Goal: Download file/media

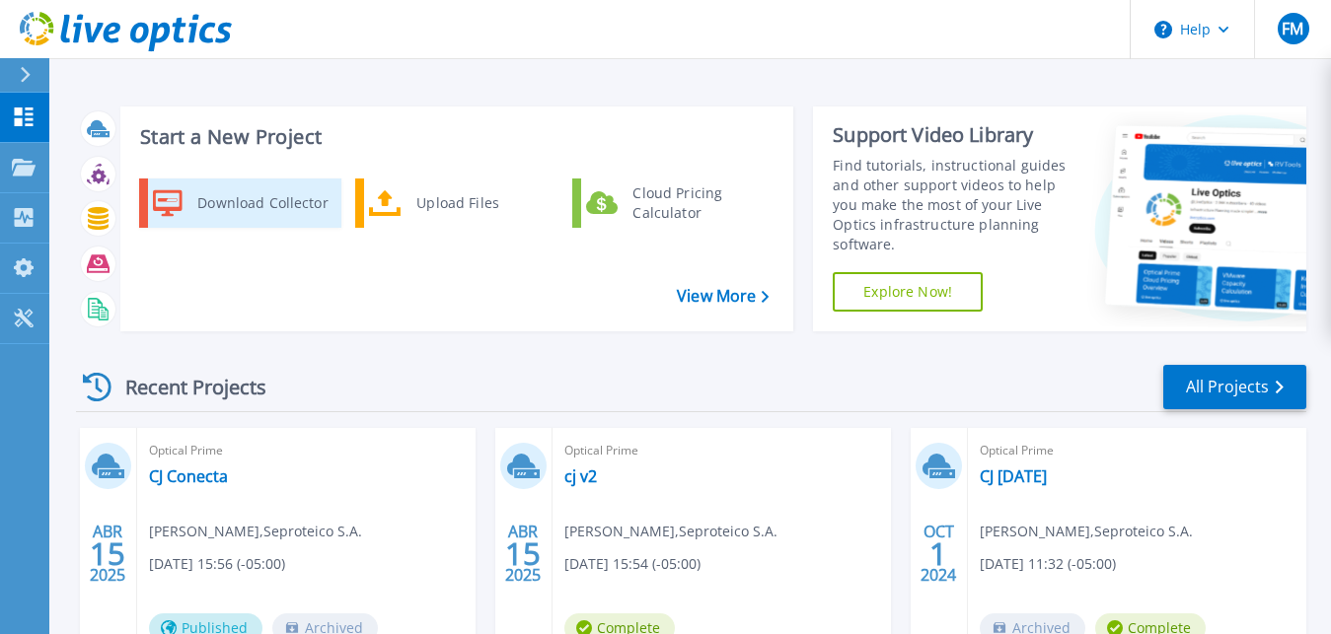
click at [226, 197] on div "Download Collector" at bounding box center [261, 203] width 149 height 39
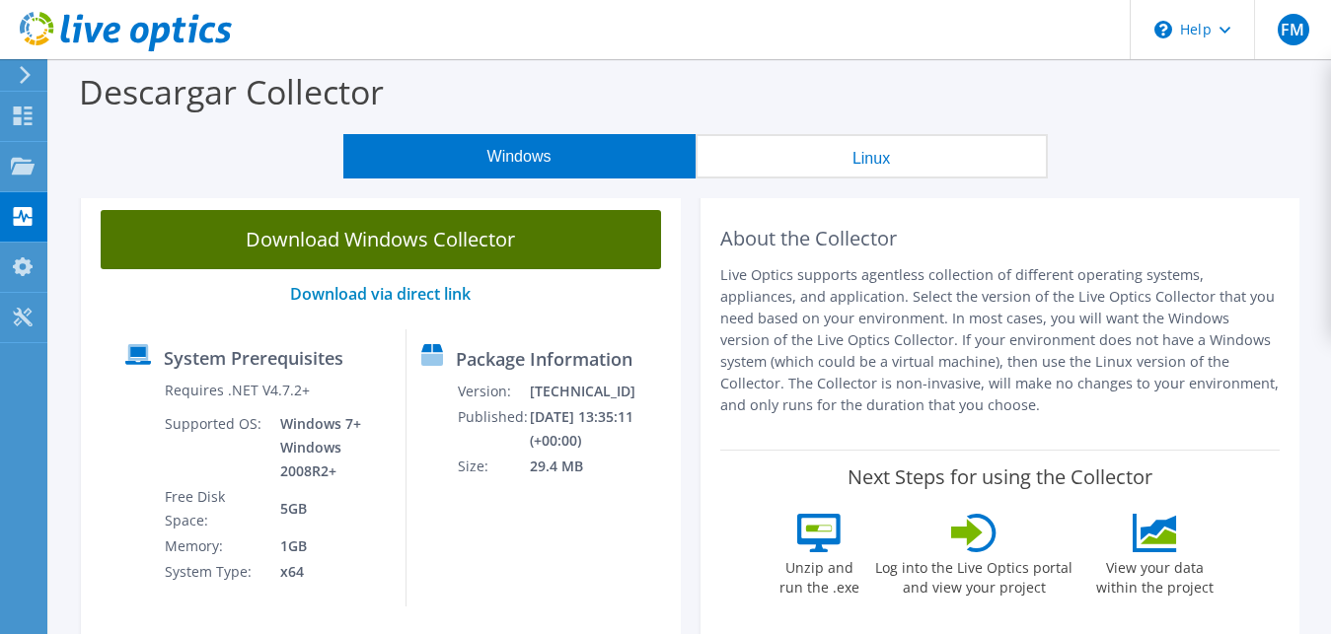
click at [528, 242] on link "Download Windows Collector" at bounding box center [381, 239] width 560 height 59
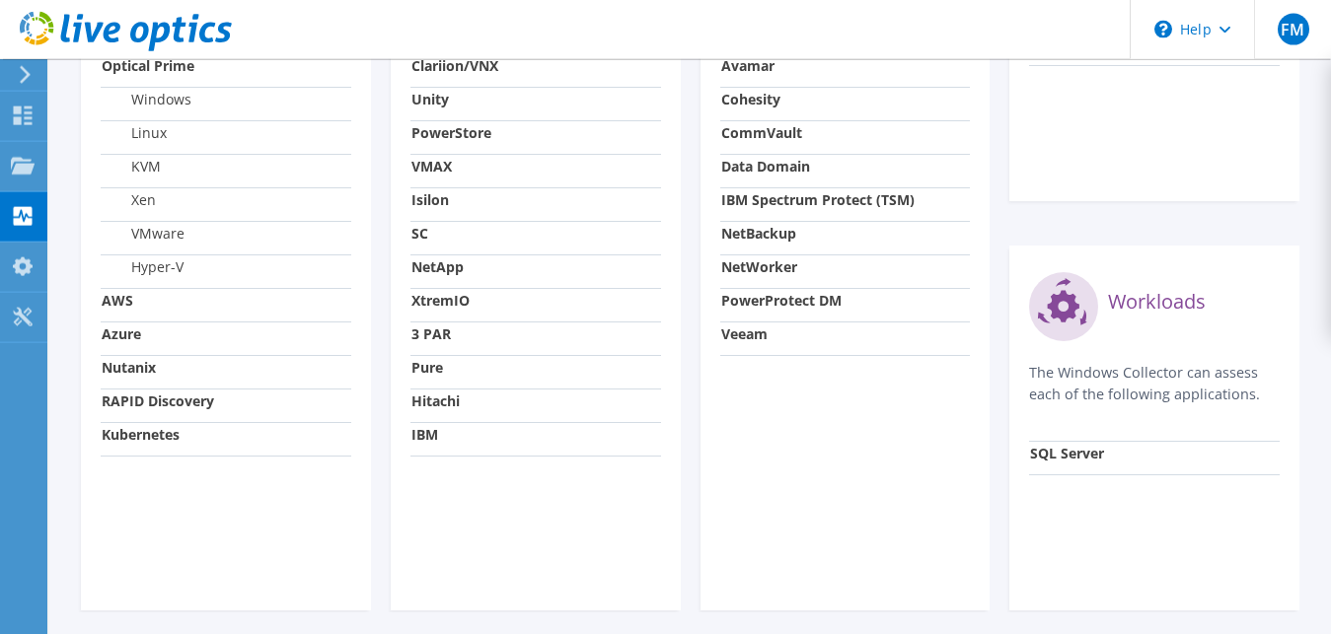
scroll to position [944, 0]
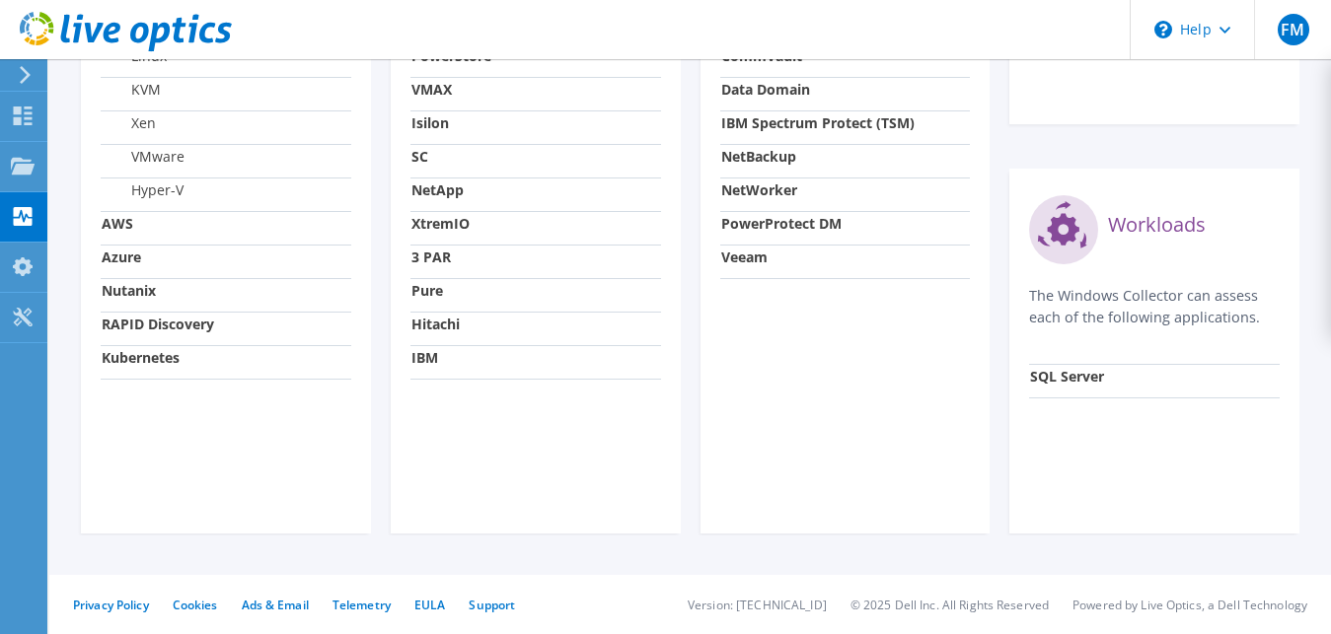
click at [1081, 380] on strong "SQL Server" at bounding box center [1067, 376] width 74 height 19
click at [715, 188] on div "Data Protection The Windows Collector can assess each of the following DPS appl…" at bounding box center [846, 146] width 290 height 775
drag, startPoint x: 724, startPoint y: 188, endPoint x: 751, endPoint y: 195, distance: 27.5
click at [751, 195] on strong "NetWorker" at bounding box center [759, 190] width 76 height 19
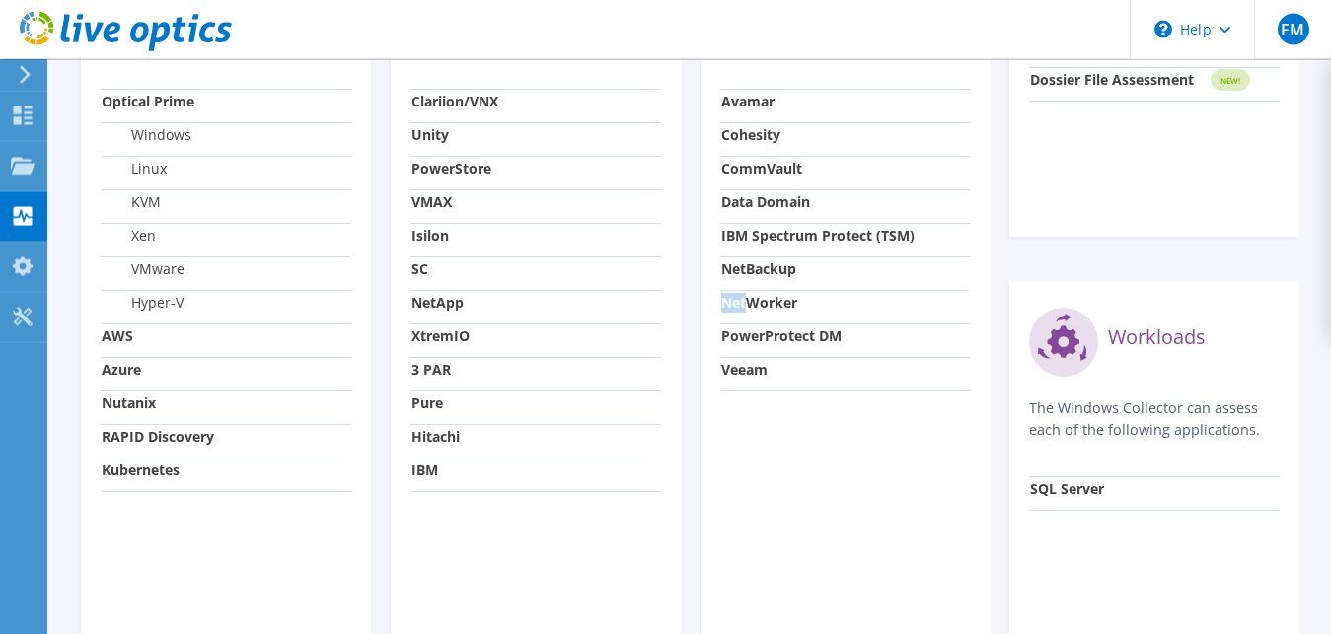
scroll to position [743, 0]
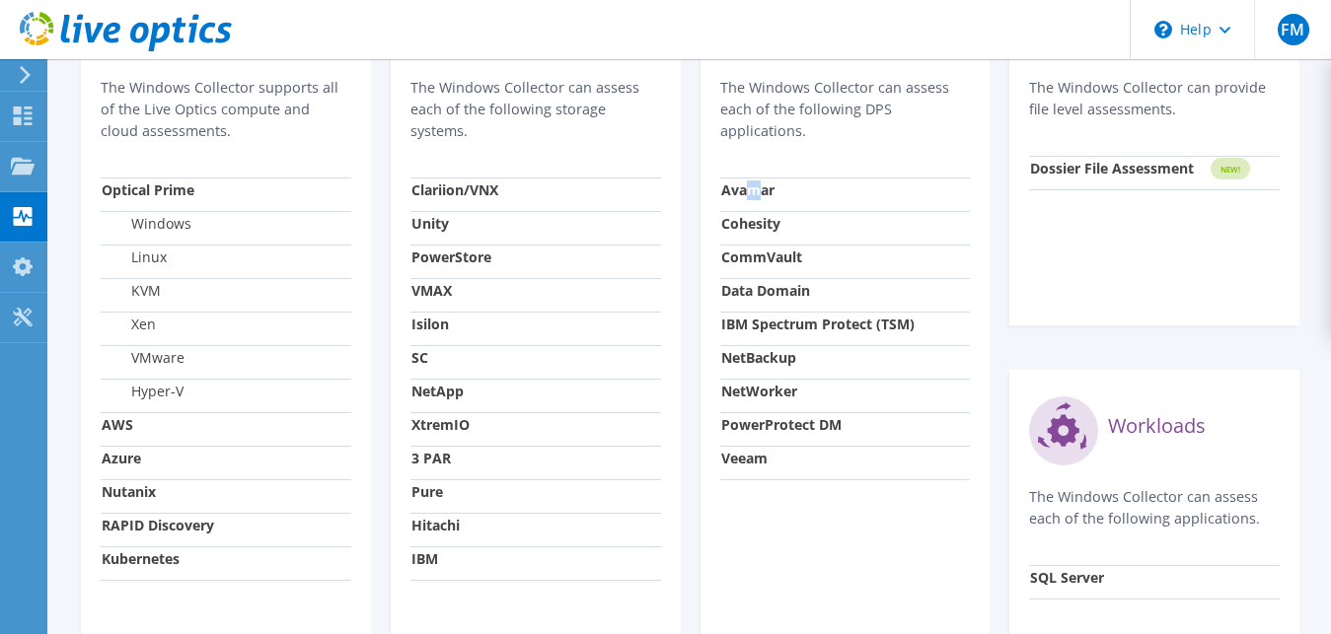
drag, startPoint x: 748, startPoint y: 195, endPoint x: 758, endPoint y: 188, distance: 12.0
click at [758, 188] on strong "Avamar" at bounding box center [747, 190] width 53 height 19
click at [769, 186] on strong "Avamar" at bounding box center [747, 190] width 53 height 19
drag, startPoint x: 784, startPoint y: 186, endPoint x: 758, endPoint y: 204, distance: 32.0
click at [718, 186] on div "Data Protection The Windows Collector can assess each of the following DPS appl…" at bounding box center [846, 348] width 290 height 775
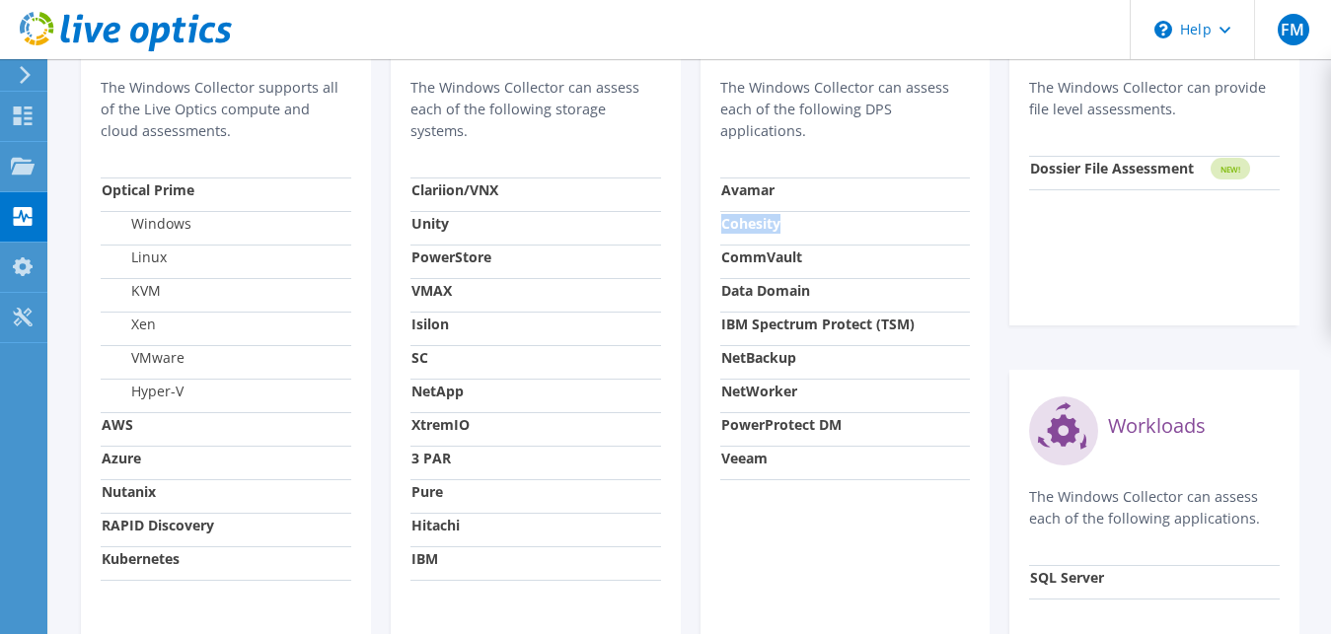
drag, startPoint x: 788, startPoint y: 228, endPoint x: 720, endPoint y: 233, distance: 68.3
click at [720, 233] on td "Cohesity" at bounding box center [845, 228] width 251 height 34
drag, startPoint x: 804, startPoint y: 258, endPoint x: 752, endPoint y: 274, distance: 54.6
click at [720, 268] on td "CommVault" at bounding box center [845, 262] width 251 height 34
drag, startPoint x: 815, startPoint y: 299, endPoint x: 788, endPoint y: 284, distance: 30.5
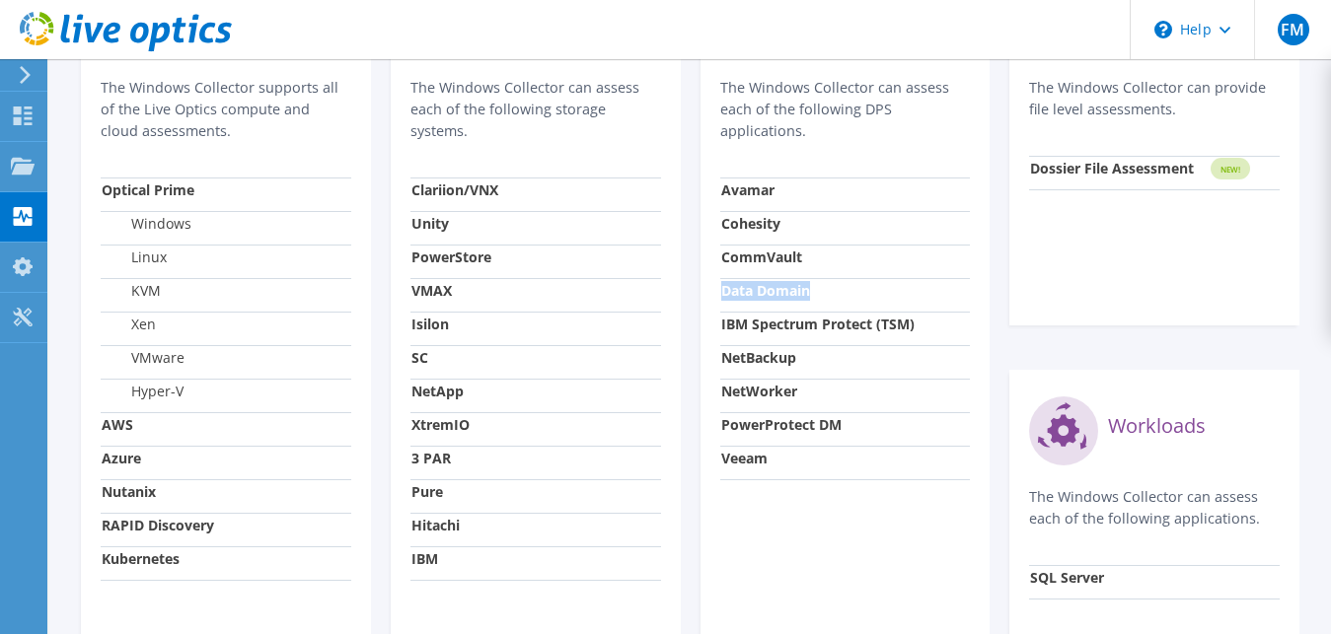
click at [720, 298] on td "Data Domain" at bounding box center [845, 295] width 251 height 34
drag, startPoint x: 925, startPoint y: 328, endPoint x: 722, endPoint y: 331, distance: 203.3
click at [722, 331] on td "IBM Spectrum Protect (TSM)" at bounding box center [845, 329] width 251 height 34
drag, startPoint x: 805, startPoint y: 364, endPoint x: 769, endPoint y: 373, distance: 37.6
click at [750, 366] on td "NetBackup" at bounding box center [845, 362] width 251 height 34
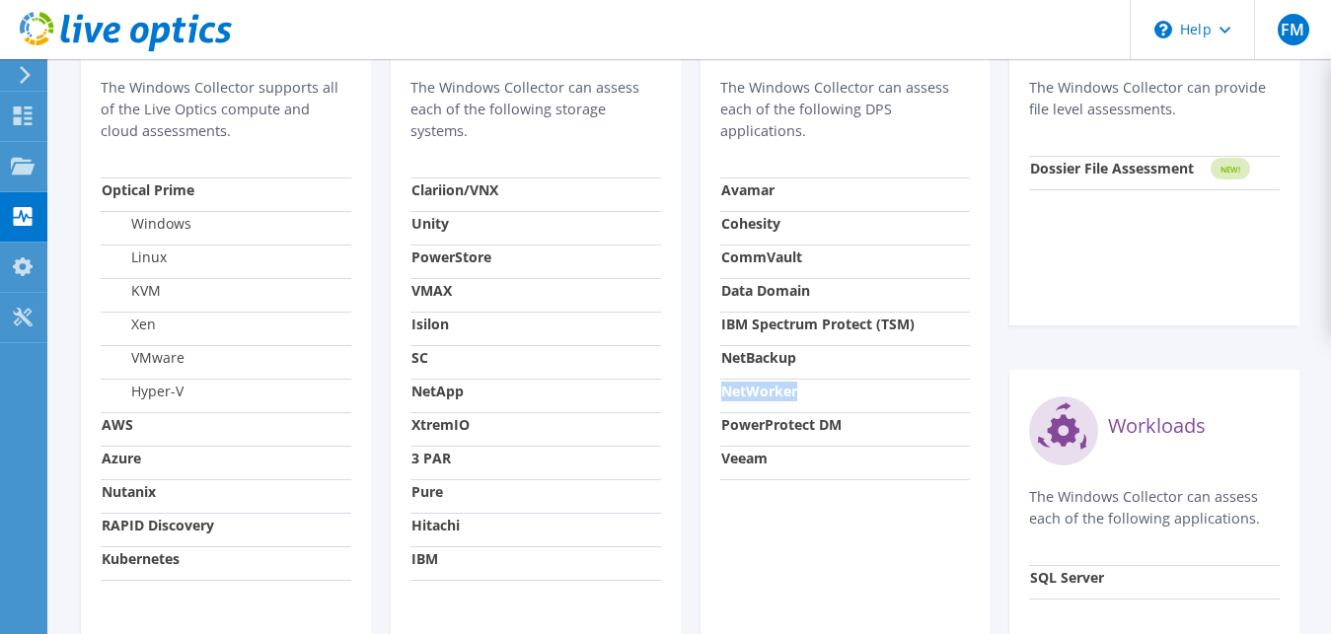
drag, startPoint x: 802, startPoint y: 406, endPoint x: 731, endPoint y: 407, distance: 71.1
click at [726, 408] on td "NetWorker" at bounding box center [845, 396] width 251 height 34
drag, startPoint x: 849, startPoint y: 433, endPoint x: 724, endPoint y: 431, distance: 124.3
click at [724, 431] on td "PowerProtect DM" at bounding box center [845, 429] width 251 height 34
drag, startPoint x: 776, startPoint y: 459, endPoint x: 716, endPoint y: 468, distance: 60.8
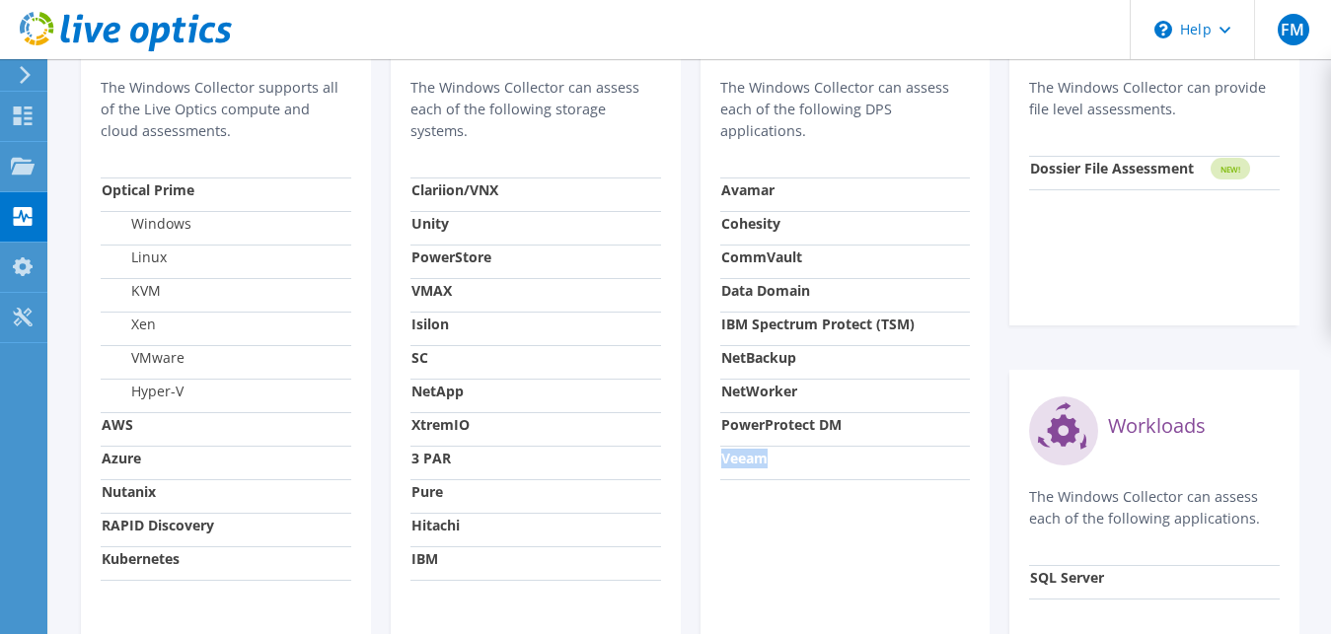
click at [716, 468] on div "Data Protection The Windows Collector can assess each of the following DPS appl…" at bounding box center [846, 348] width 290 height 775
drag, startPoint x: 452, startPoint y: 567, endPoint x: 429, endPoint y: 550, distance: 28.8
click at [414, 565] on td "IBM" at bounding box center [535, 564] width 251 height 34
drag, startPoint x: 462, startPoint y: 524, endPoint x: 386, endPoint y: 516, distance: 76.4
click at [386, 516] on div "Storage The Windows Collector can assess each of the following storage systems.…" at bounding box center [536, 348] width 310 height 775
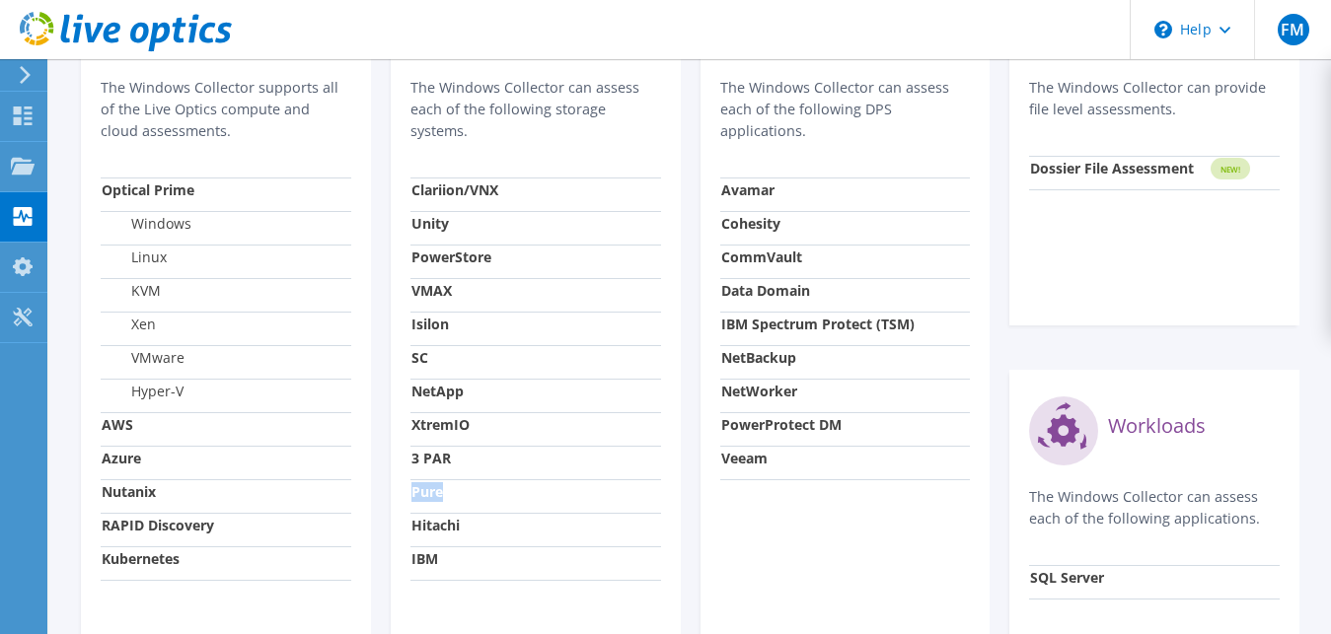
drag, startPoint x: 440, startPoint y: 484, endPoint x: 451, endPoint y: 448, distance: 38.1
click at [397, 499] on div "Storage The Windows Collector can assess each of the following storage systems.…" at bounding box center [536, 348] width 290 height 775
drag, startPoint x: 443, startPoint y: 452, endPoint x: 428, endPoint y: 431, distance: 25.5
click at [357, 452] on div "Server and Cloud The Windows Collector supports all of the Live Optics compute …" at bounding box center [690, 348] width 1238 height 794
click at [430, 429] on strong "XtremIO" at bounding box center [440, 424] width 58 height 19
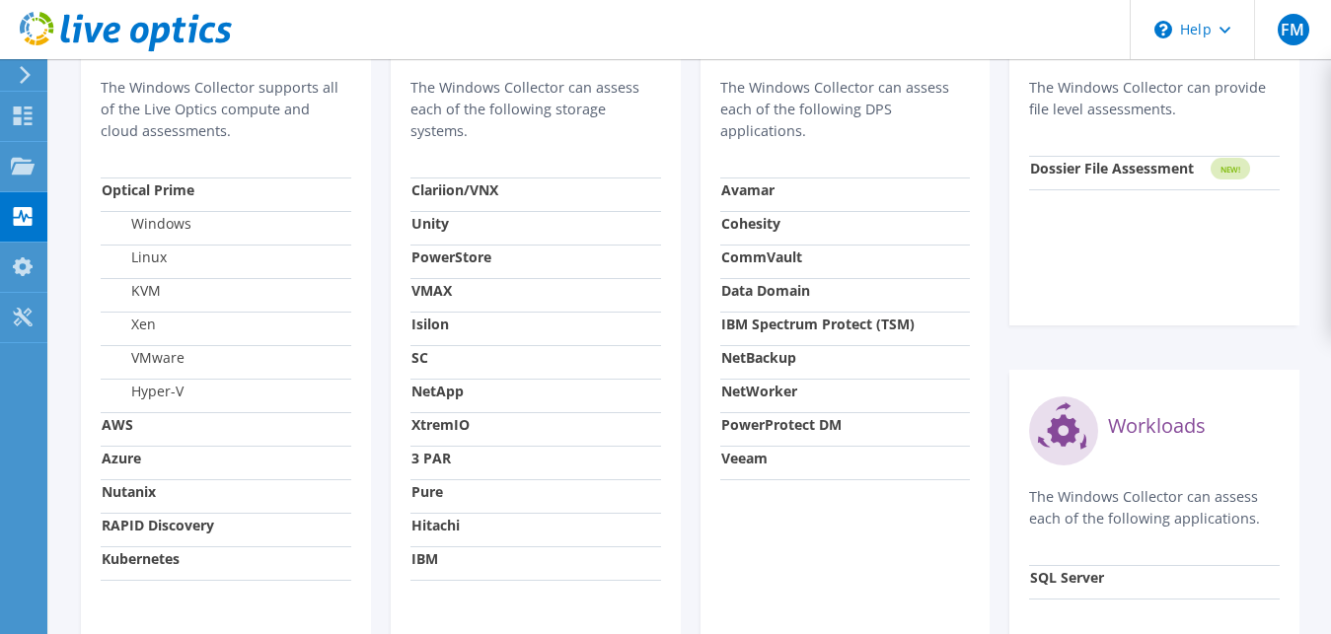
drag, startPoint x: 456, startPoint y: 435, endPoint x: 444, endPoint y: 418, distance: 20.5
click at [409, 446] on div "Storage The Windows Collector can assess each of the following storage systems.…" at bounding box center [536, 348] width 290 height 775
drag, startPoint x: 468, startPoint y: 386, endPoint x: 430, endPoint y: 355, distance: 48.4
click at [391, 401] on div "Storage The Windows Collector can assess each of the following storage systems.…" at bounding box center [536, 348] width 290 height 775
drag, startPoint x: 430, startPoint y: 355, endPoint x: 419, endPoint y: 350, distance: 11.9
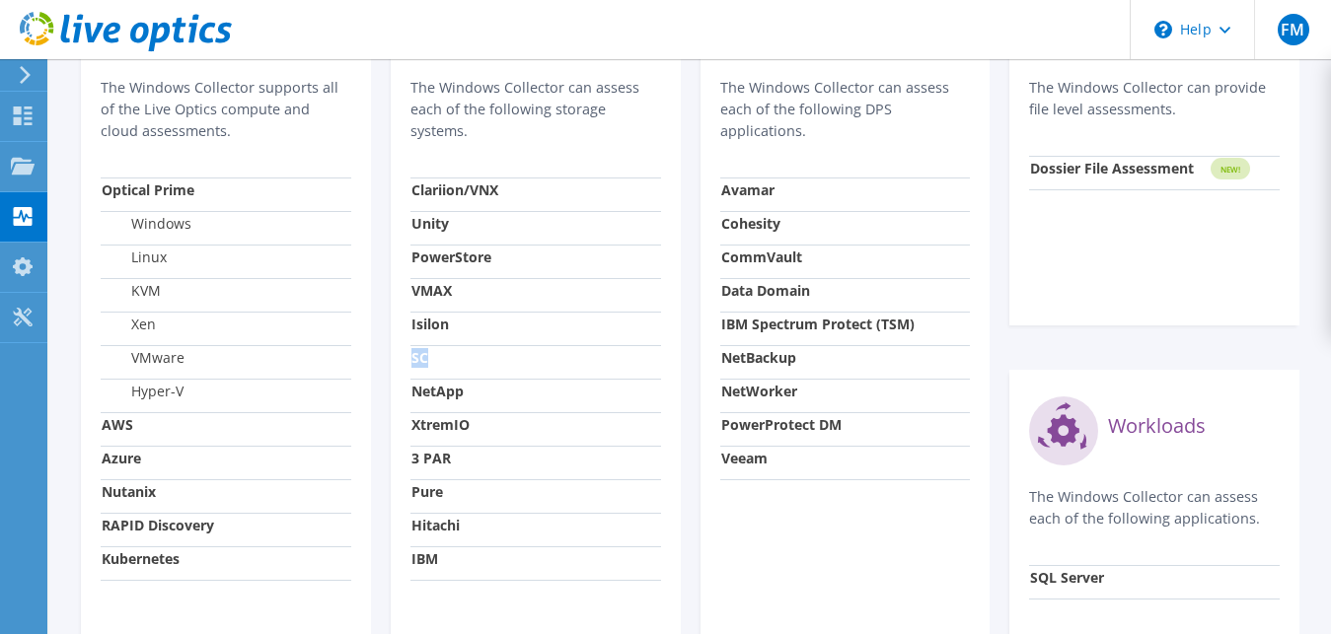
click at [398, 370] on div "Storage The Windows Collector can assess each of the following storage systems.…" at bounding box center [536, 348] width 290 height 775
drag, startPoint x: 447, startPoint y: 313, endPoint x: 454, endPoint y: 238, distance: 75.3
click at [442, 314] on td "Isilon" at bounding box center [535, 329] width 251 height 34
click at [457, 218] on td "Unity" at bounding box center [535, 228] width 251 height 34
